Goal: Transaction & Acquisition: Obtain resource

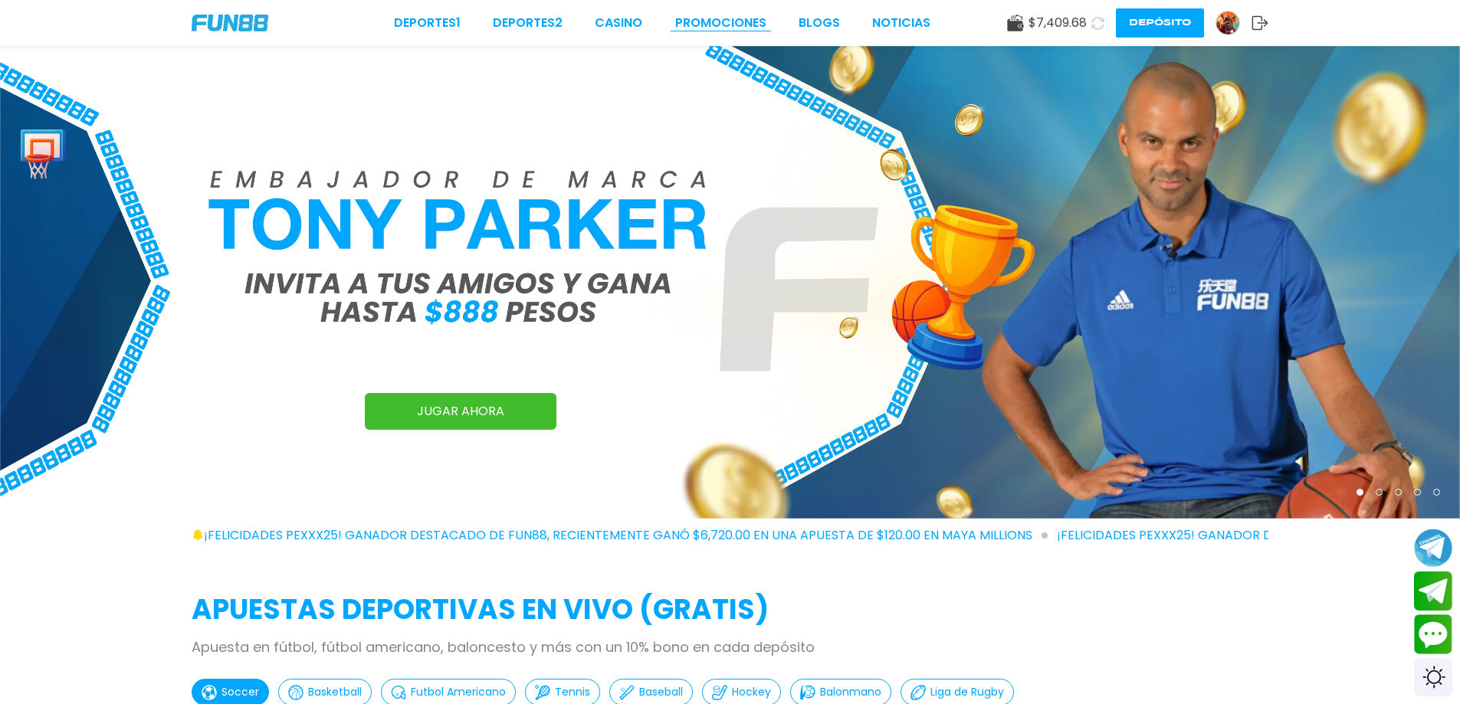
click at [708, 21] on link "Promociones" at bounding box center [720, 23] width 91 height 18
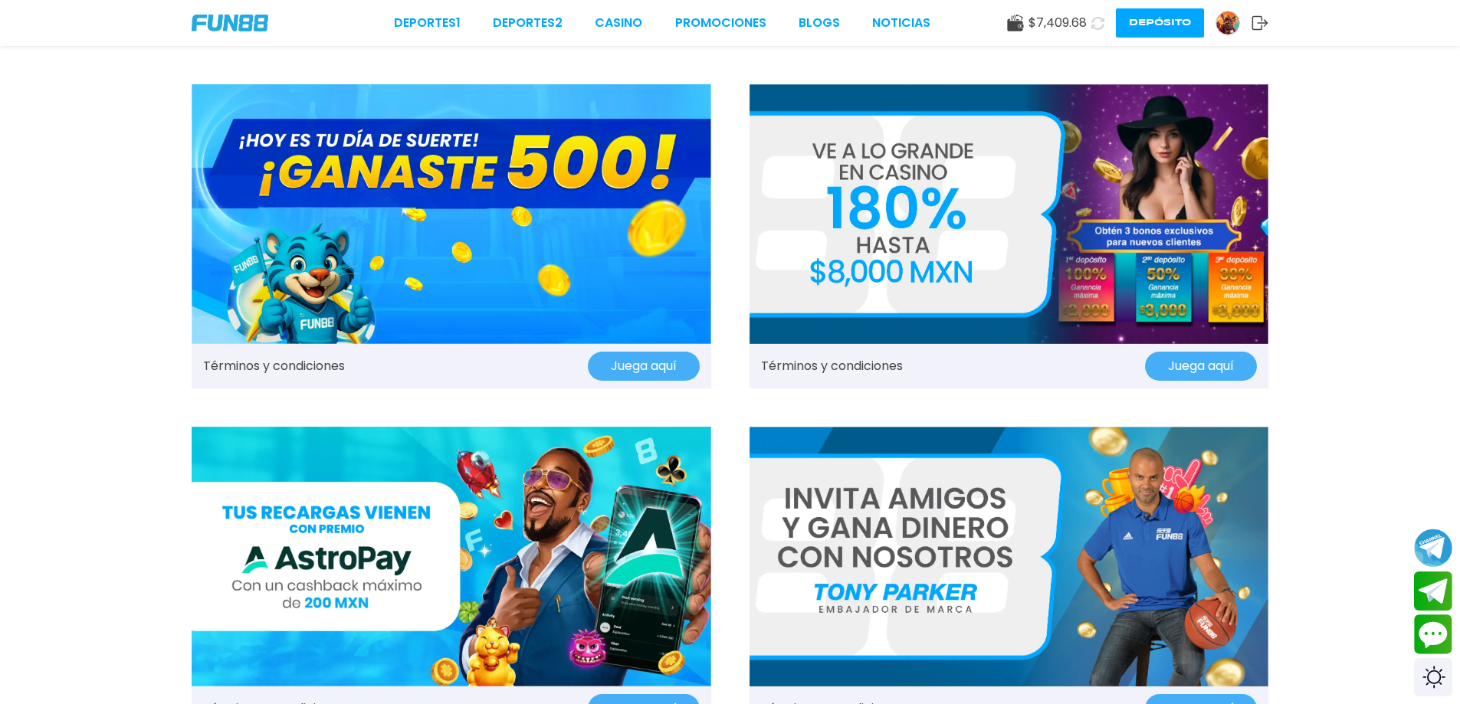
click at [481, 222] on img at bounding box center [452, 214] width 520 height 260
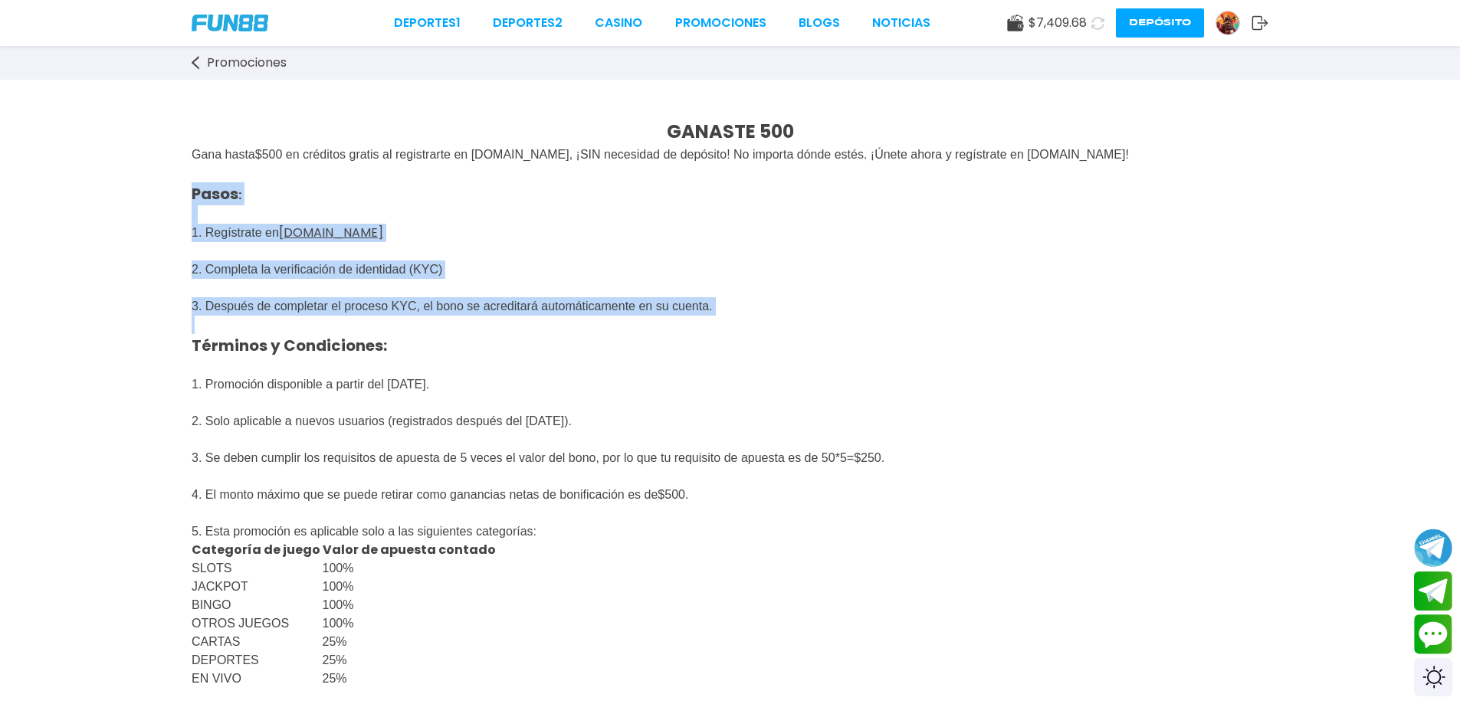
drag, startPoint x: 170, startPoint y: 186, endPoint x: 829, endPoint y: 326, distance: 673.8
click at [829, 326] on div "GANASTE 500 Gana hasta $ 500 en créditos gratis al registrarte en [DOMAIN_NAME]…" at bounding box center [730, 700] width 1460 height 1240
copy span "Pasos : 1. Regístrate en [DOMAIN_NAME] 2. Completa la verificación de identidad…"
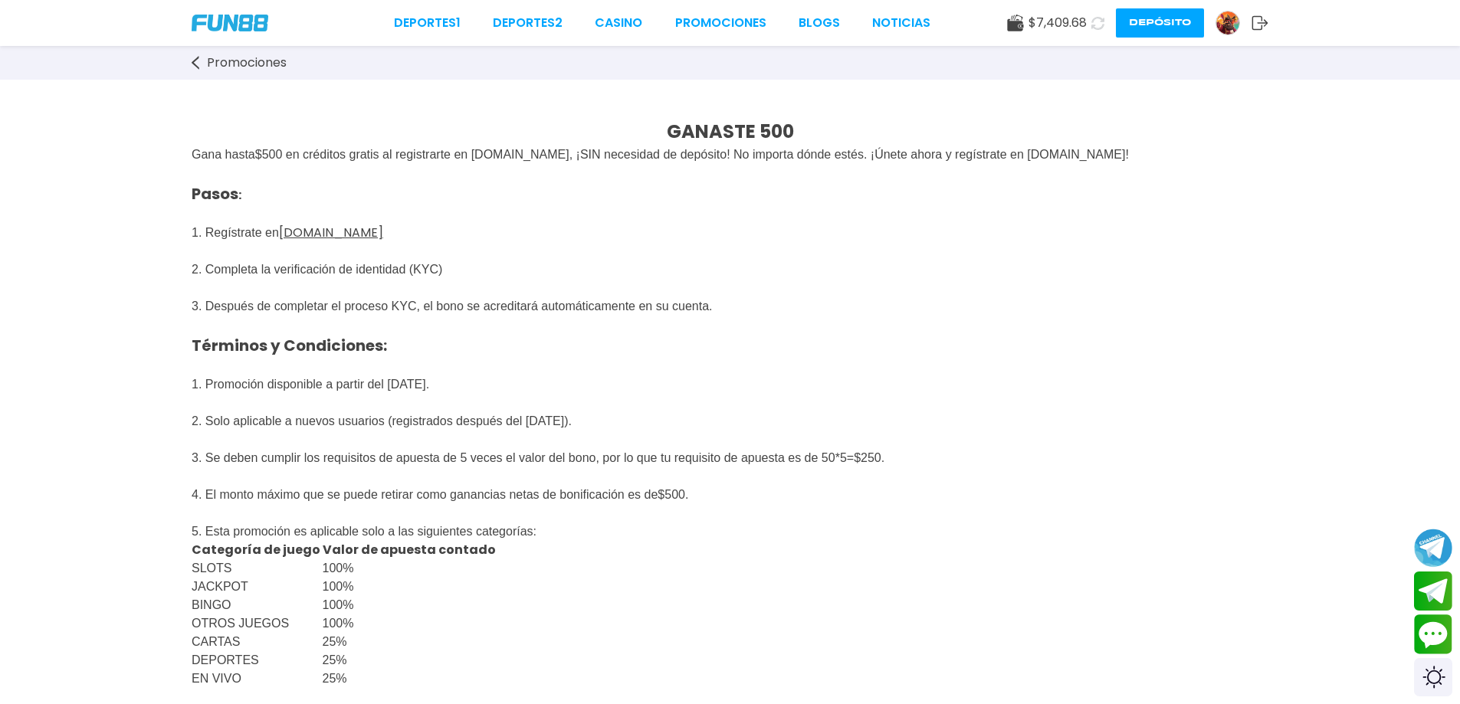
click at [528, 402] on p "Pasos : 1. Regístrate en [DOMAIN_NAME] 2. Completa la verificación de identidad…" at bounding box center [730, 316] width 1077 height 304
